Goal: Check status

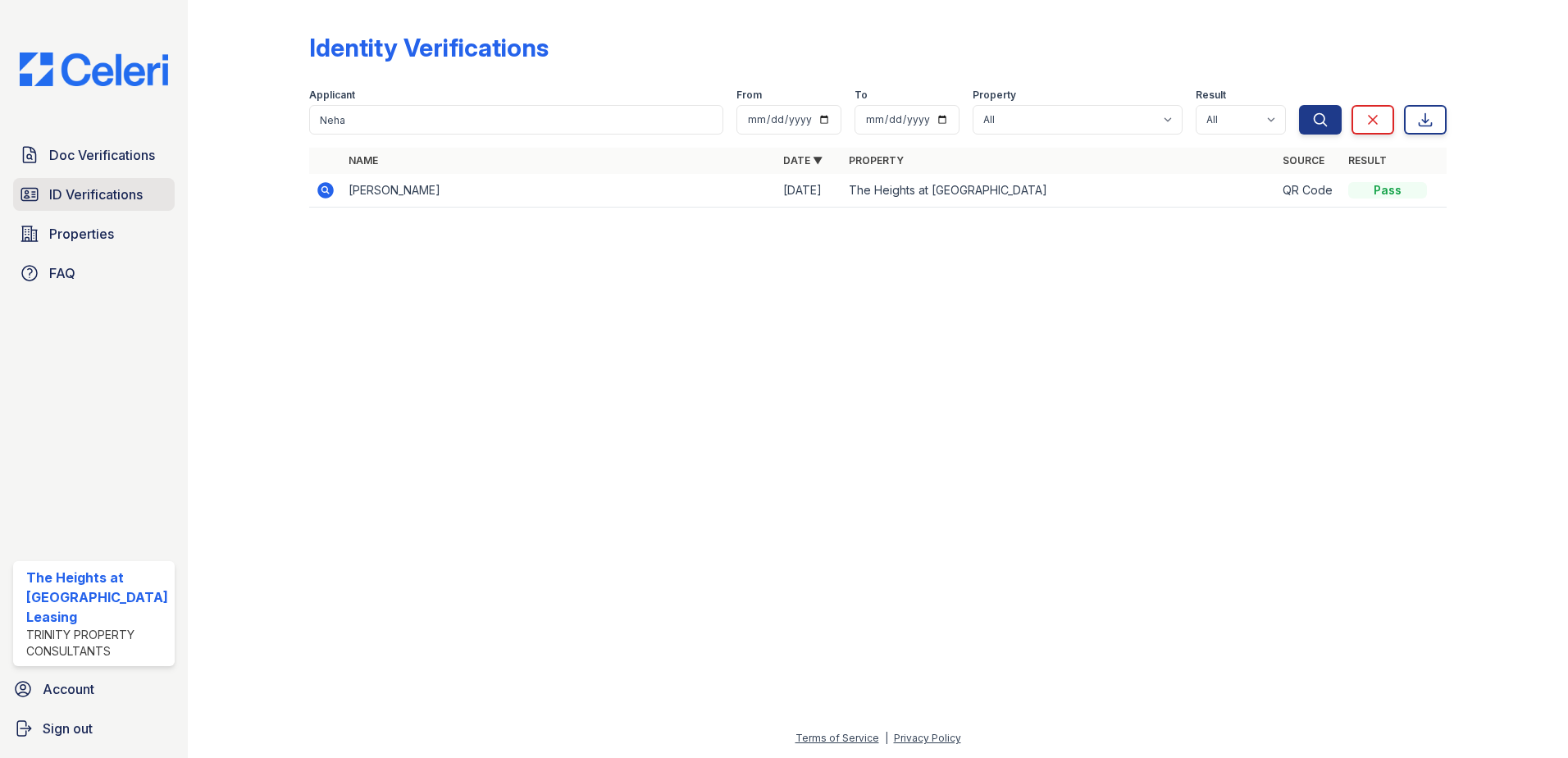
click at [44, 206] on link "ID Verifications" at bounding box center [93, 194] width 161 height 33
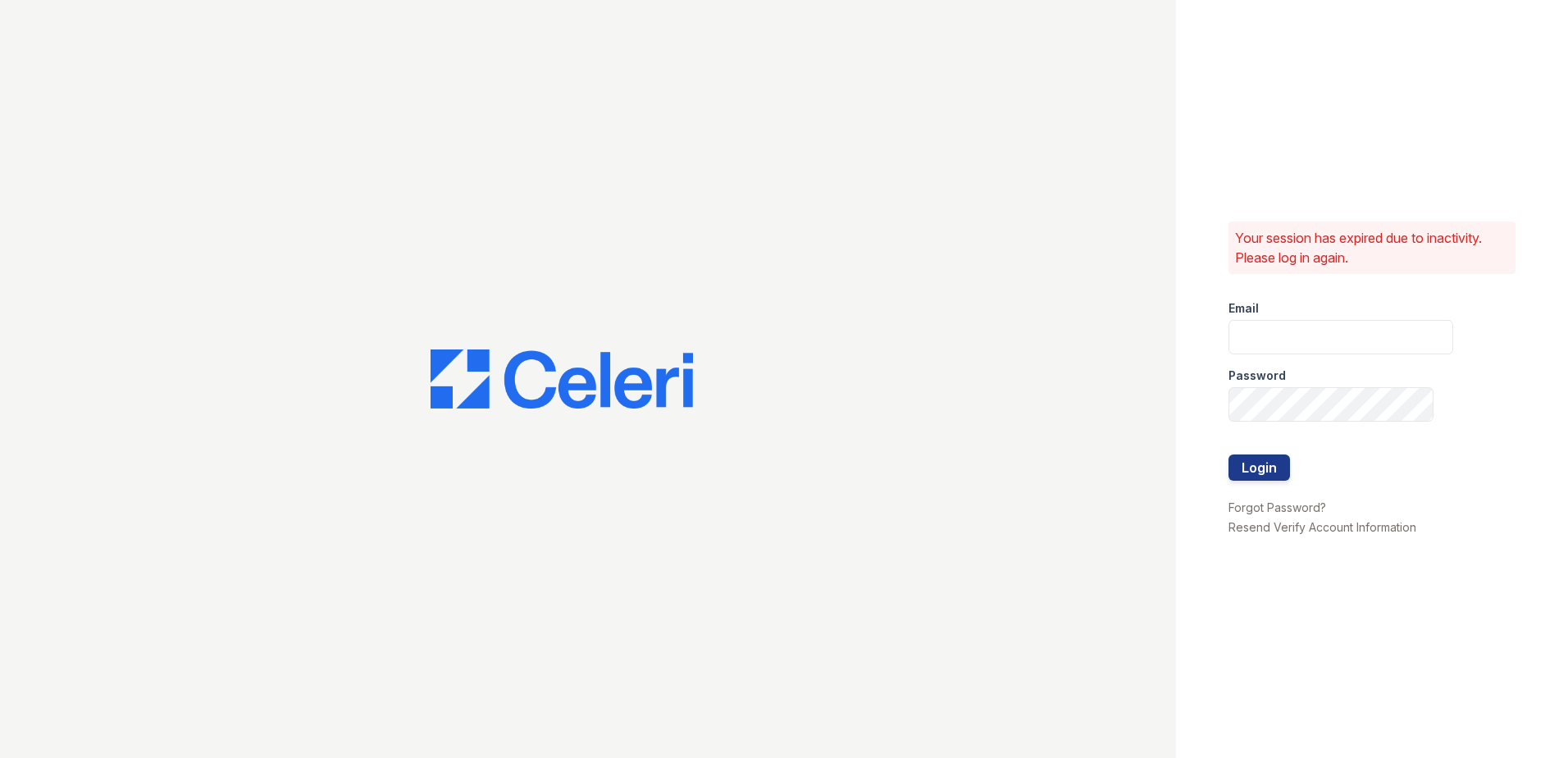
type input "theheightsatdunwoody@trinity-pm.com"
click at [1284, 459] on button "Login" at bounding box center [1259, 467] width 61 height 26
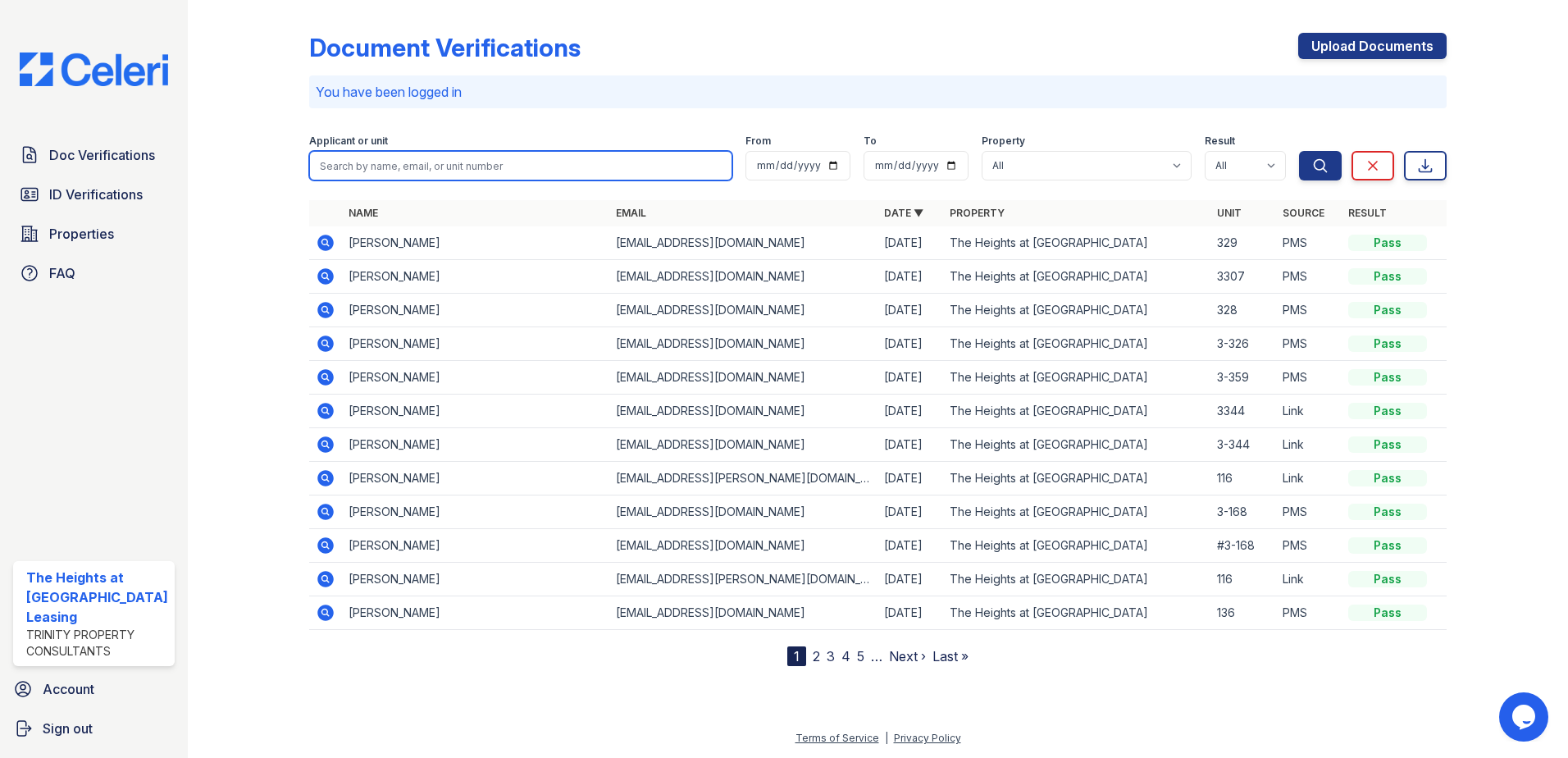
click at [486, 176] on input "search" at bounding box center [521, 166] width 424 height 30
type input "[PERSON_NAME]"
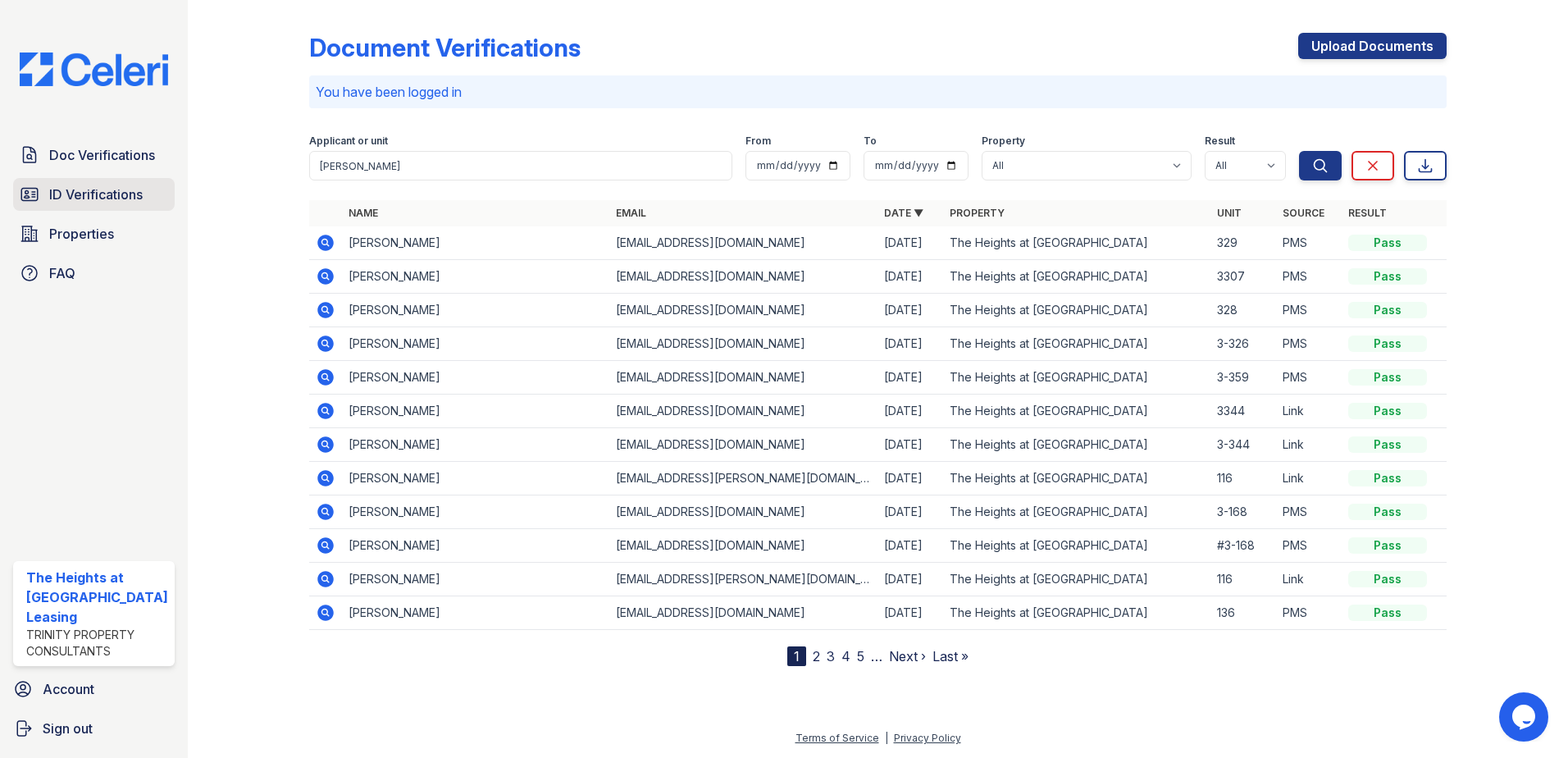
click at [106, 190] on span "ID Verifications" at bounding box center [96, 194] width 93 height 20
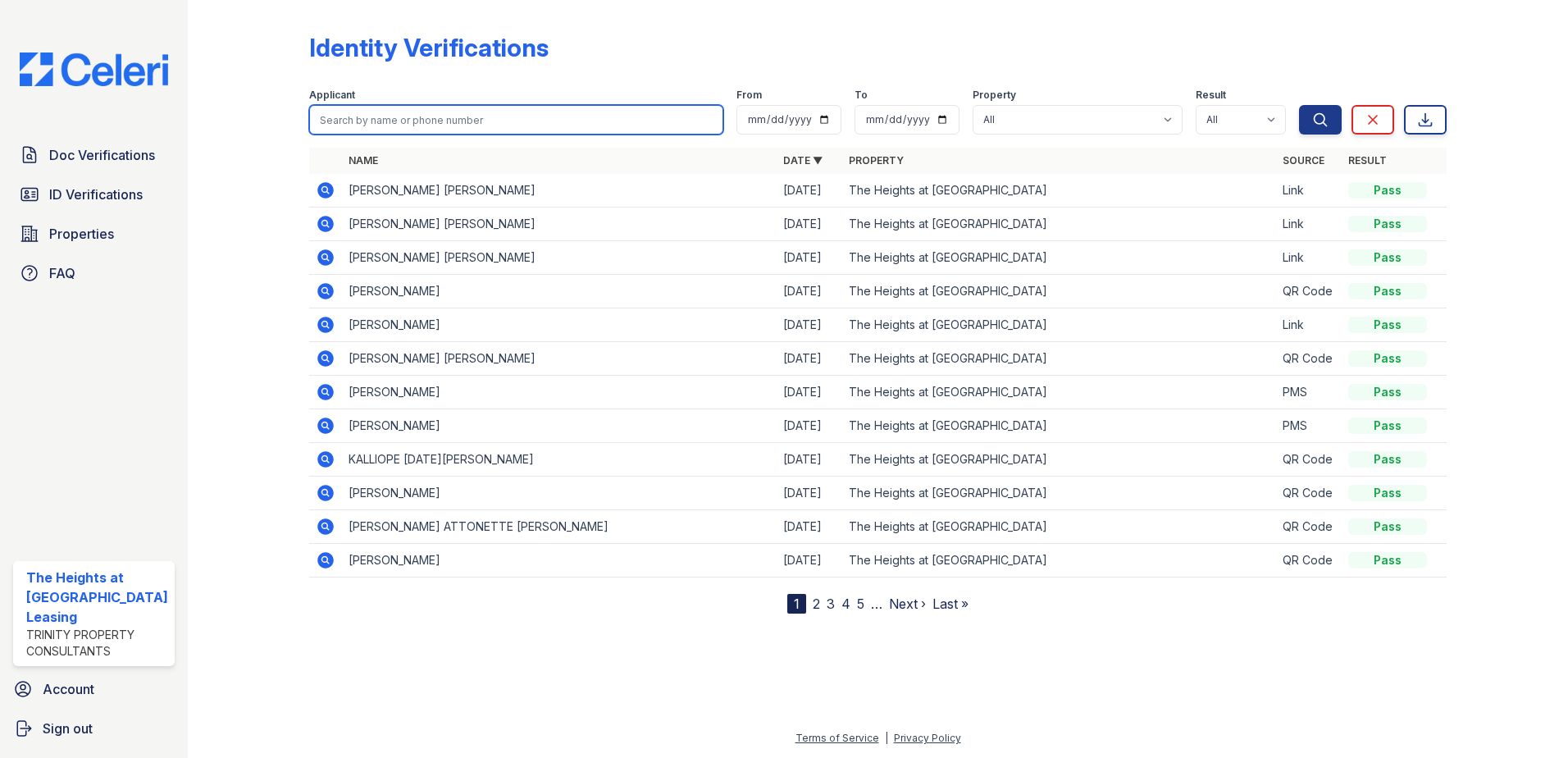
click at [380, 116] on input "search" at bounding box center [517, 120] width 415 height 30
type input "[PERSON_NAME]"
click at [1299, 105] on button "Search" at bounding box center [1321, 120] width 42 height 30
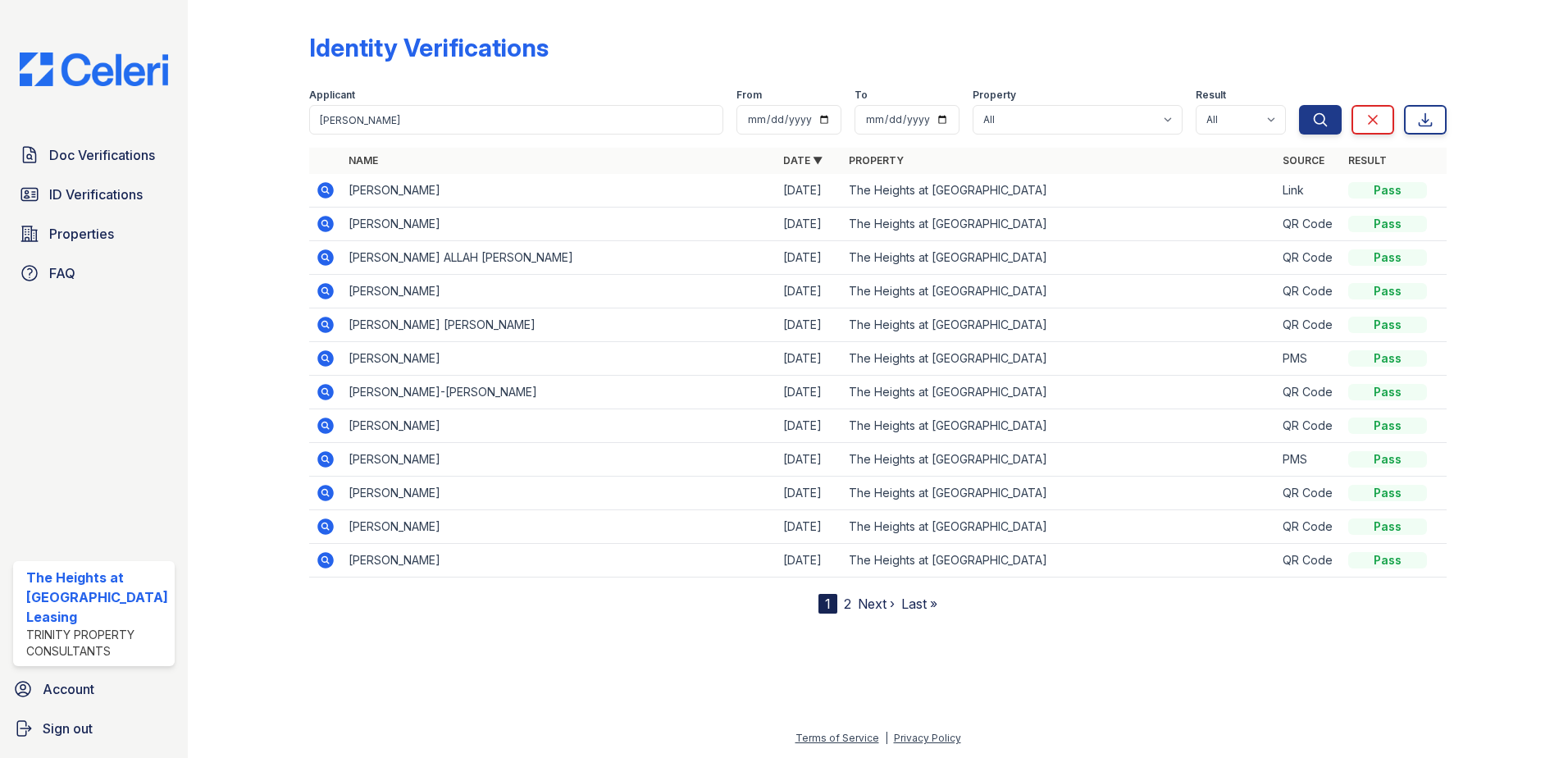
click at [319, 189] on icon at bounding box center [325, 190] width 16 height 16
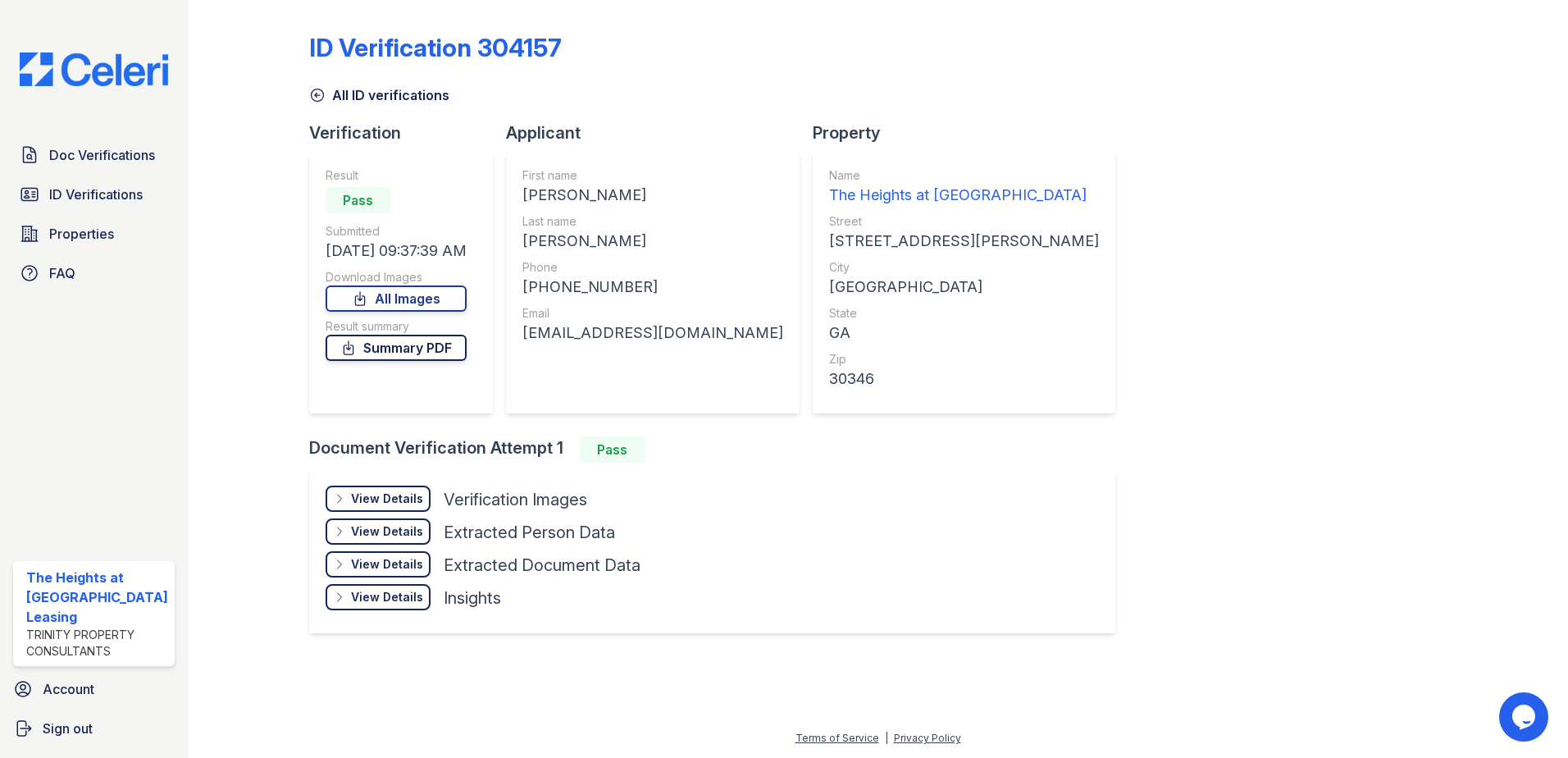
click at [433, 342] on link "Summary PDF" at bounding box center [396, 348] width 141 height 26
click at [404, 299] on link "All Images" at bounding box center [396, 298] width 141 height 26
